Goal: Task Accomplishment & Management: Manage account settings

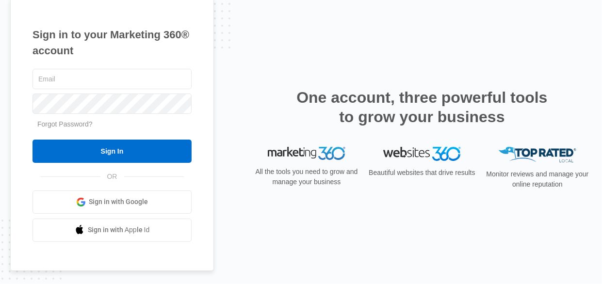
click at [235, 91] on div "Sign in to your Marketing 360® account Forgot Password? Sign In OR" at bounding box center [301, 142] width 582 height 289
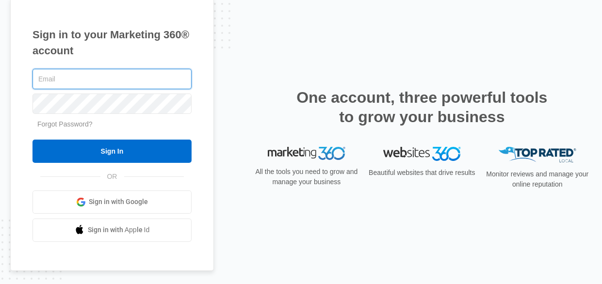
click at [90, 81] on input "text" at bounding box center [111, 79] width 159 height 20
click at [91, 81] on input "text" at bounding box center [111, 79] width 159 height 20
type input "[EMAIL_ADDRESS][DOMAIN_NAME]"
click at [130, 80] on input "[EMAIL_ADDRESS][DOMAIN_NAME]" at bounding box center [111, 79] width 159 height 20
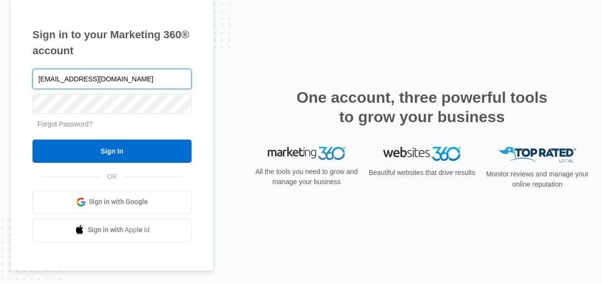
click at [130, 80] on input "[EMAIL_ADDRESS][DOMAIN_NAME]" at bounding box center [111, 79] width 159 height 20
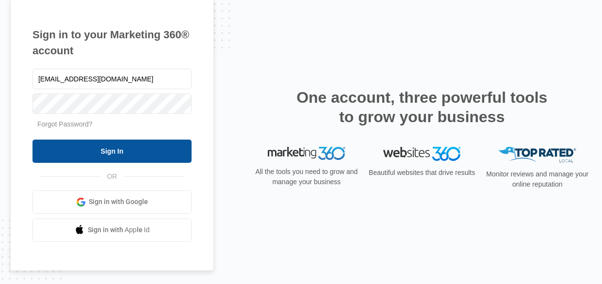
click at [124, 150] on input "Sign In" at bounding box center [111, 151] width 159 height 23
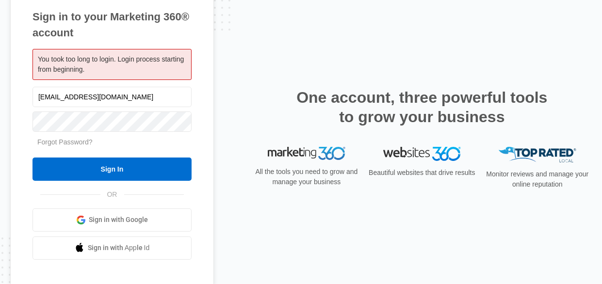
type input "[EMAIL_ADDRESS][DOMAIN_NAME]"
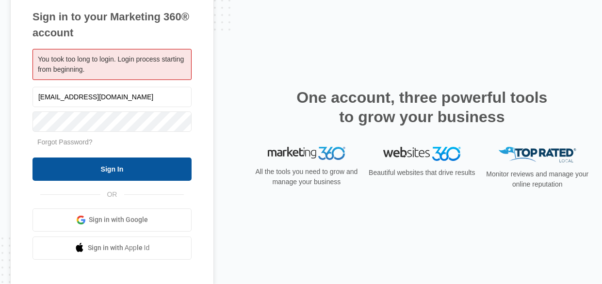
click at [97, 164] on input "Sign In" at bounding box center [111, 169] width 159 height 23
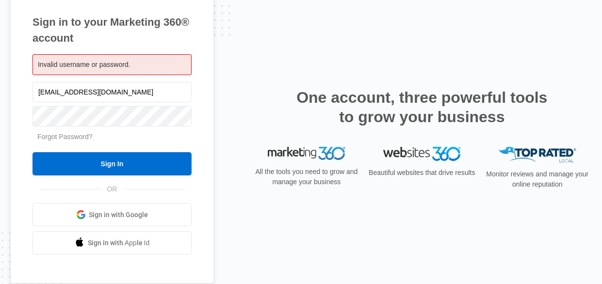
click at [65, 137] on link "Forgot Password?" at bounding box center [64, 137] width 55 height 8
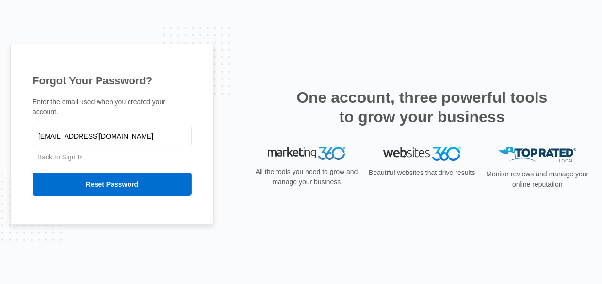
type input "[EMAIL_ADDRESS][DOMAIN_NAME]"
click at [2, 137] on div "Forgot Your Password? Enter the email used when you created your account. house…" at bounding box center [301, 142] width 602 height 284
click at [3, 138] on div "Forgot Your Password? Enter the email used when you created your account. house…" at bounding box center [301, 142] width 602 height 284
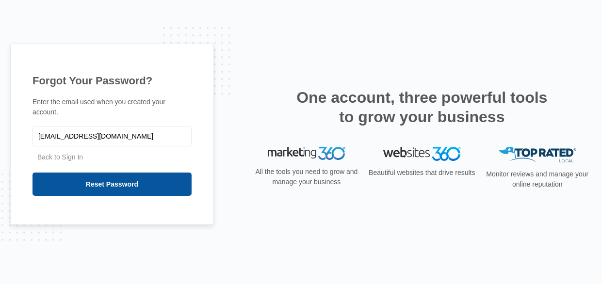
click at [113, 175] on input "Reset Password" at bounding box center [111, 184] width 159 height 23
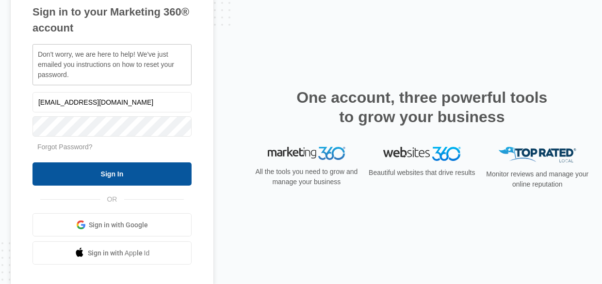
click at [107, 171] on input "Sign In" at bounding box center [111, 173] width 159 height 23
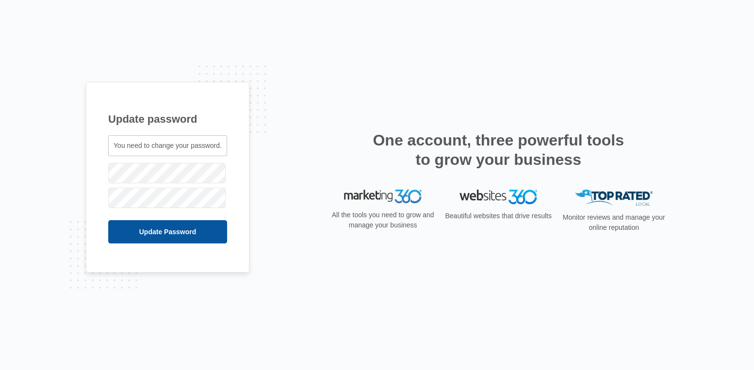
click at [155, 229] on input "Update Password" at bounding box center [167, 231] width 119 height 23
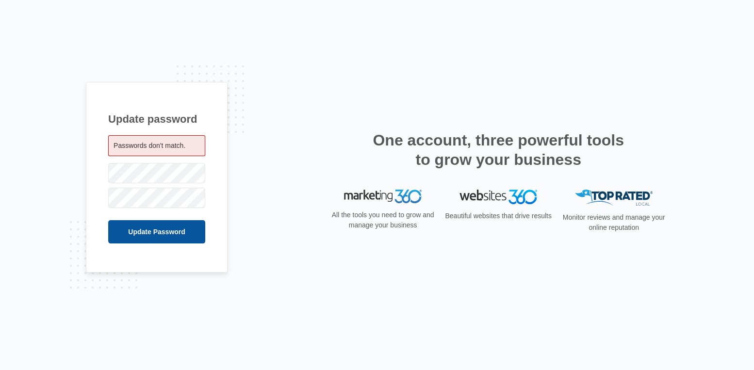
click at [152, 231] on input "Update Password" at bounding box center [156, 231] width 97 height 23
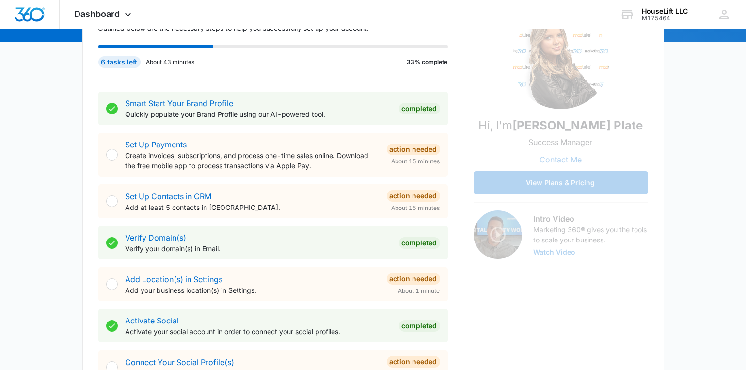
scroll to position [146, 0]
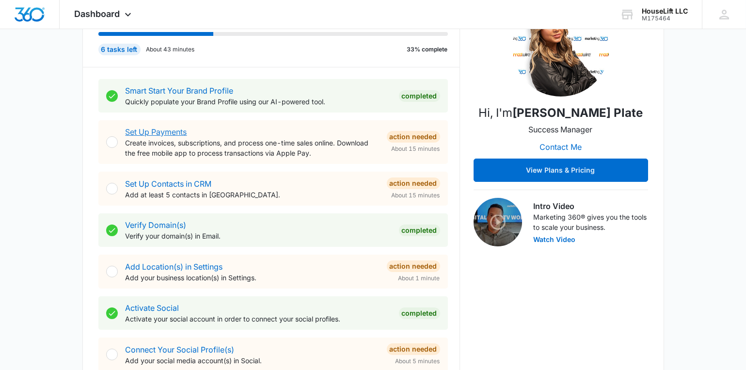
click at [161, 130] on link "Set Up Payments" at bounding box center [157, 132] width 62 height 10
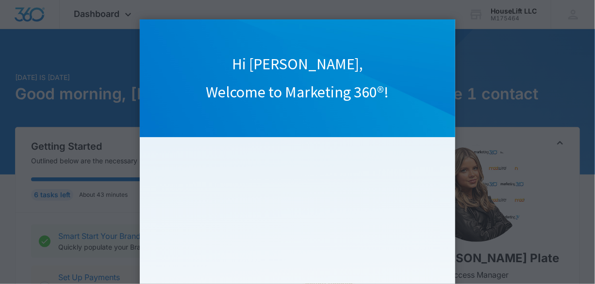
scroll to position [146, 0]
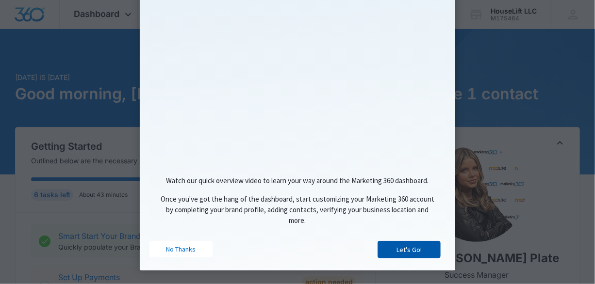
click at [408, 253] on link "Let's Go!" at bounding box center [408, 249] width 63 height 17
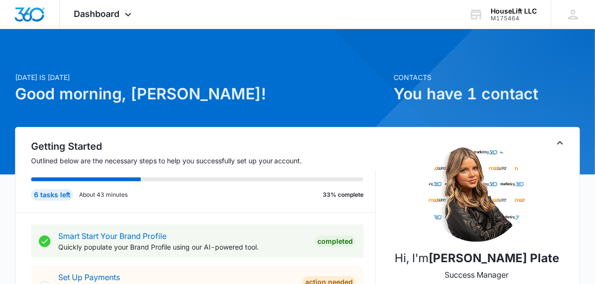
scroll to position [0, 0]
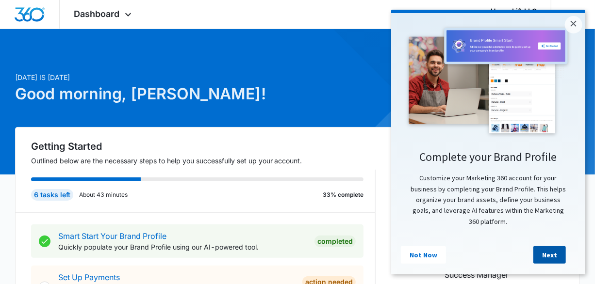
click at [546, 260] on link "Next" at bounding box center [549, 254] width 32 height 17
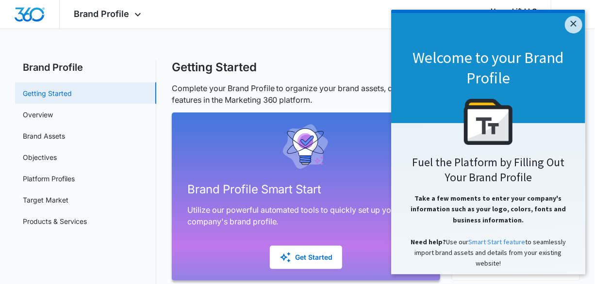
click at [72, 96] on link "Getting Started" at bounding box center [47, 93] width 49 height 10
click at [572, 16] on link "×" at bounding box center [572, 24] width 17 height 17
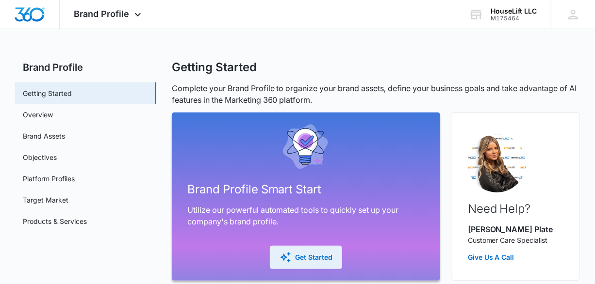
click at [311, 262] on div "Get Started" at bounding box center [305, 258] width 53 height 12
